Goal: Task Accomplishment & Management: Manage account settings

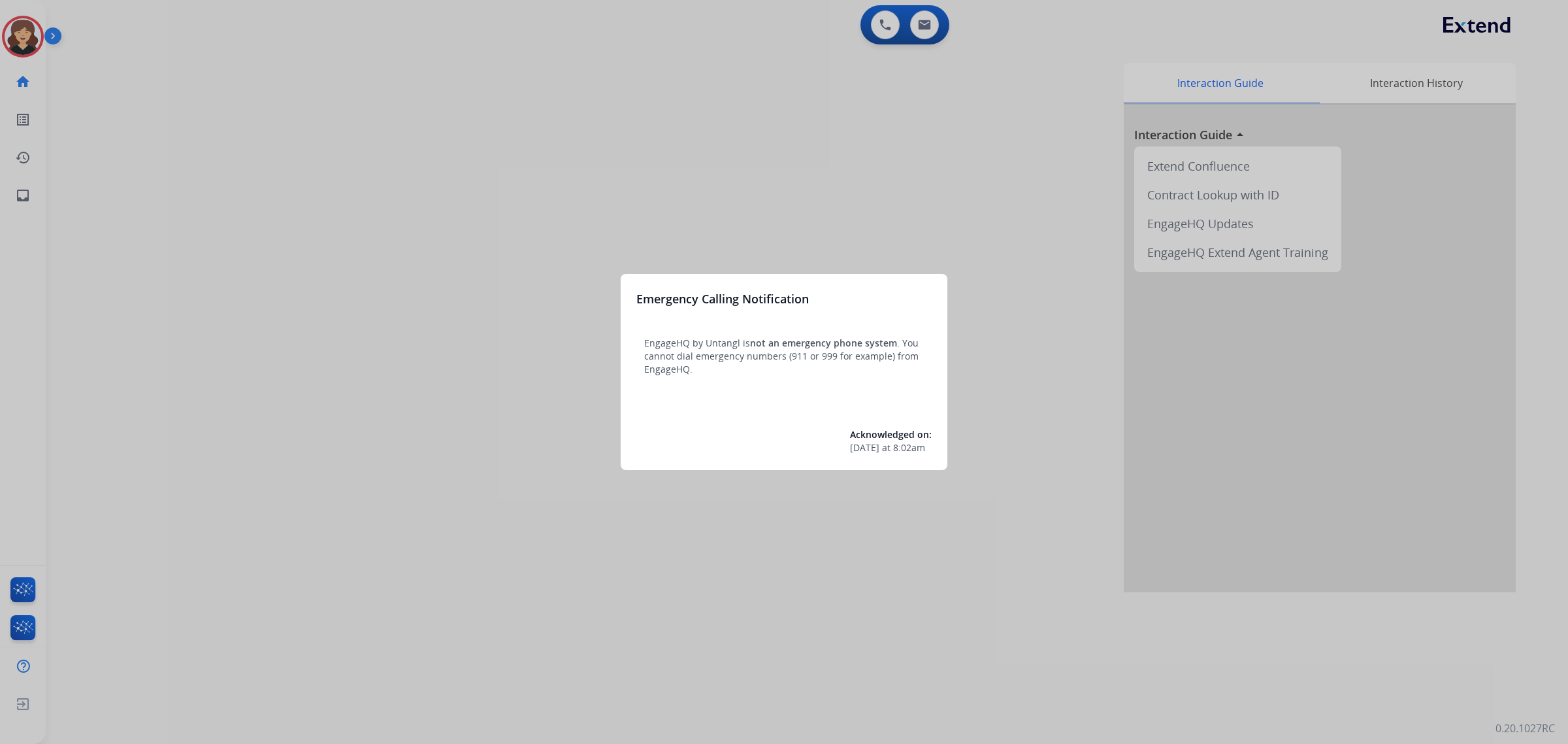
click at [415, 340] on div at bounding box center [784, 372] width 1568 height 744
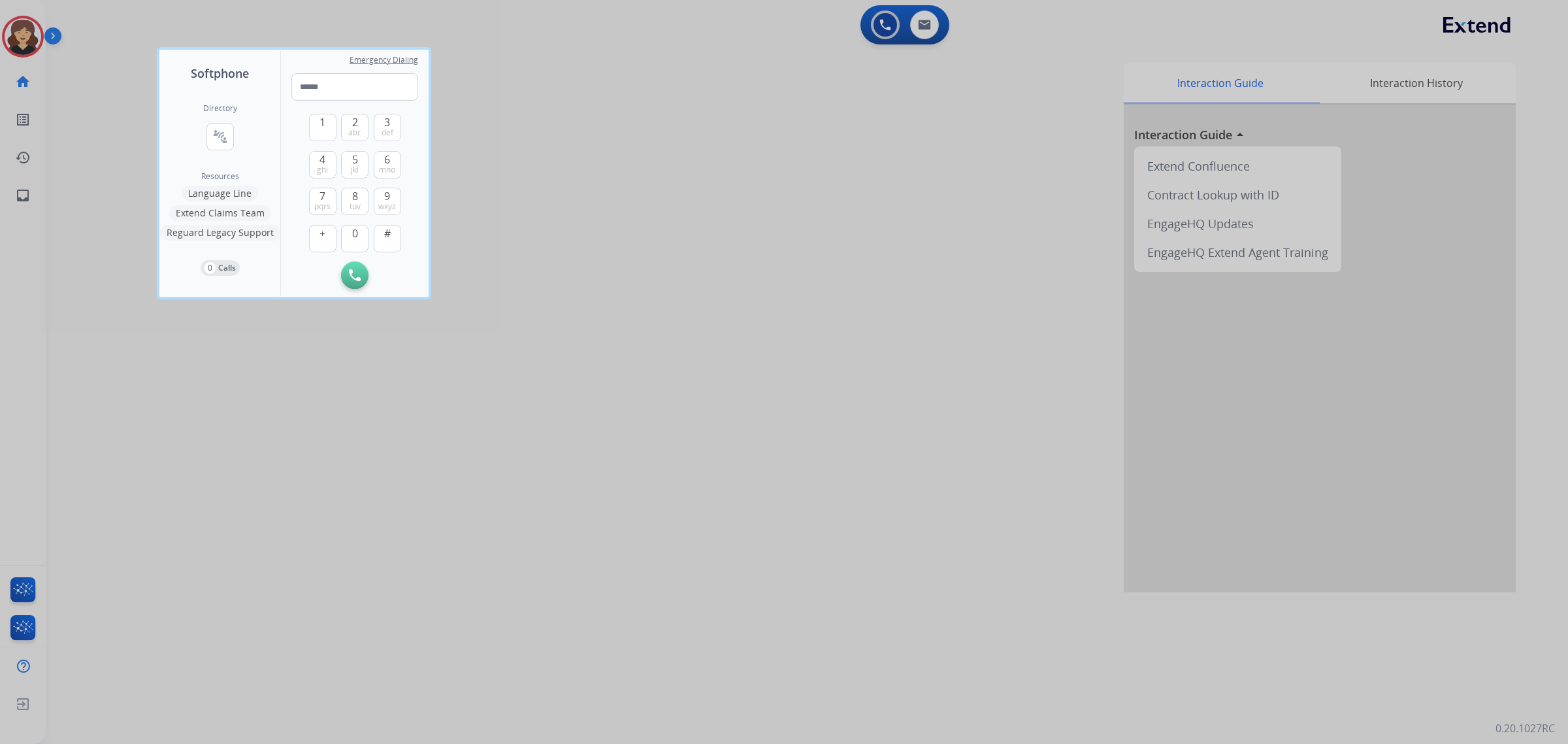
click at [415, 340] on div at bounding box center [784, 372] width 1568 height 744
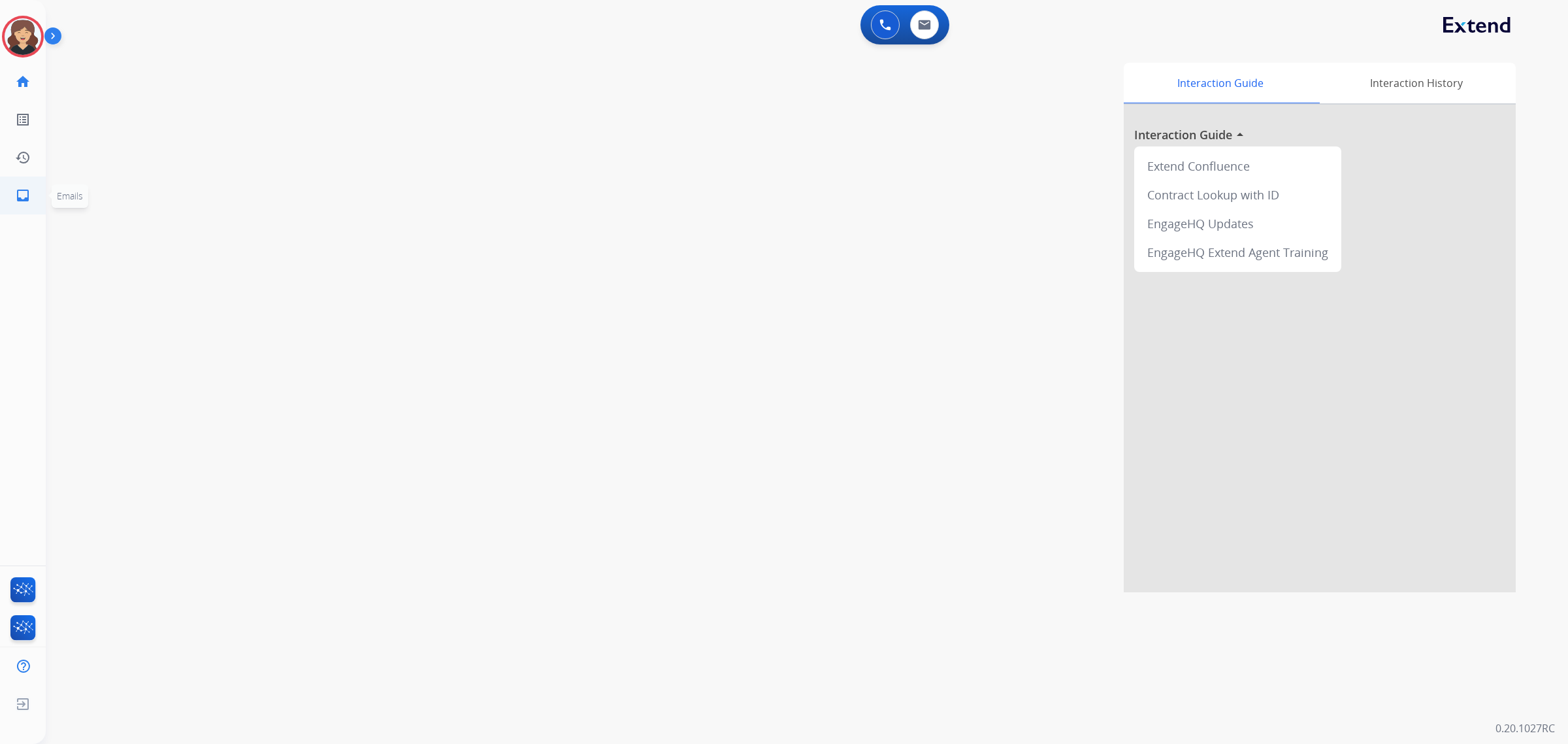
click at [15, 199] on mat-icon "inbox" at bounding box center [22, 195] width 16 height 16
select select "**********"
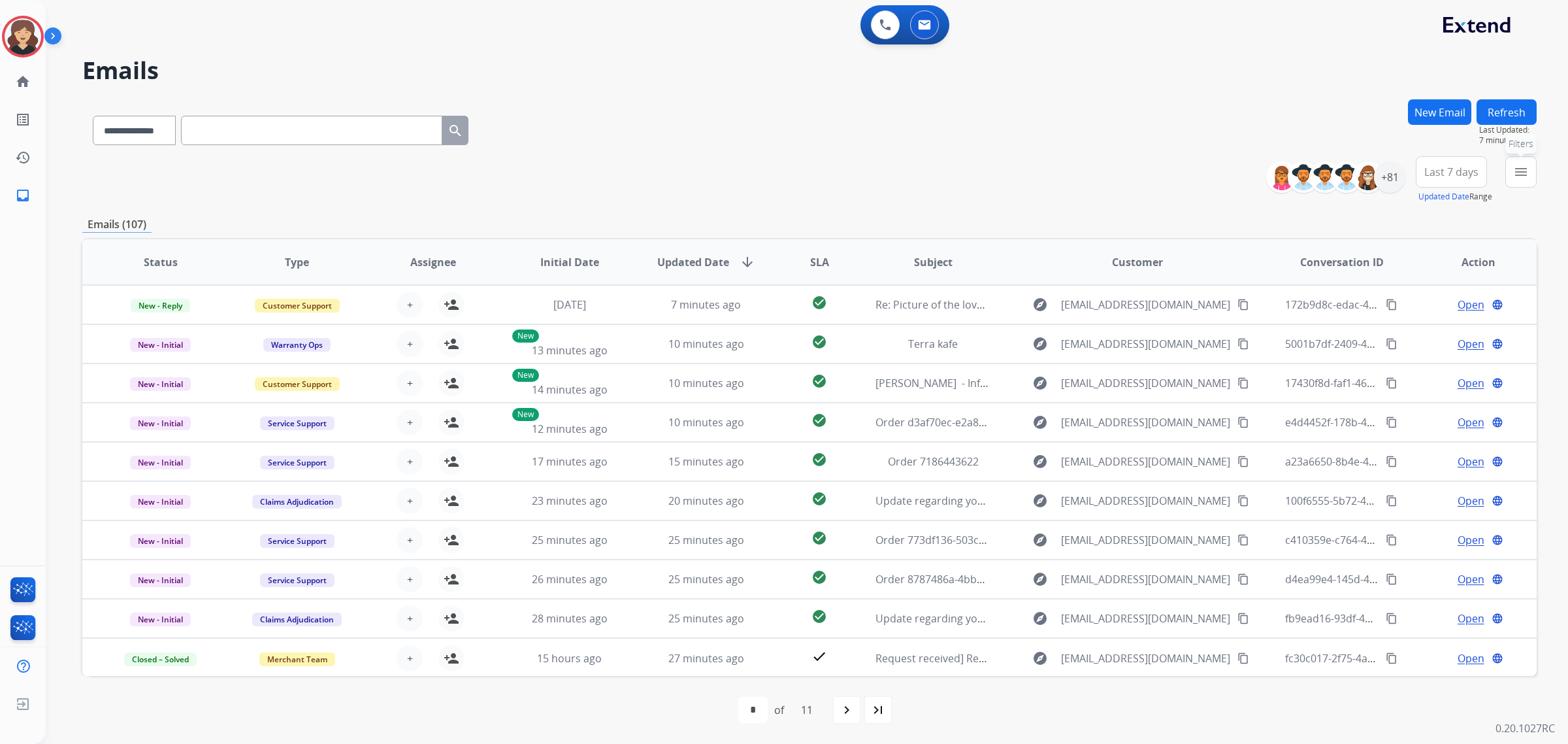
click at [1515, 173] on mat-icon "menu" at bounding box center [1521, 172] width 16 height 16
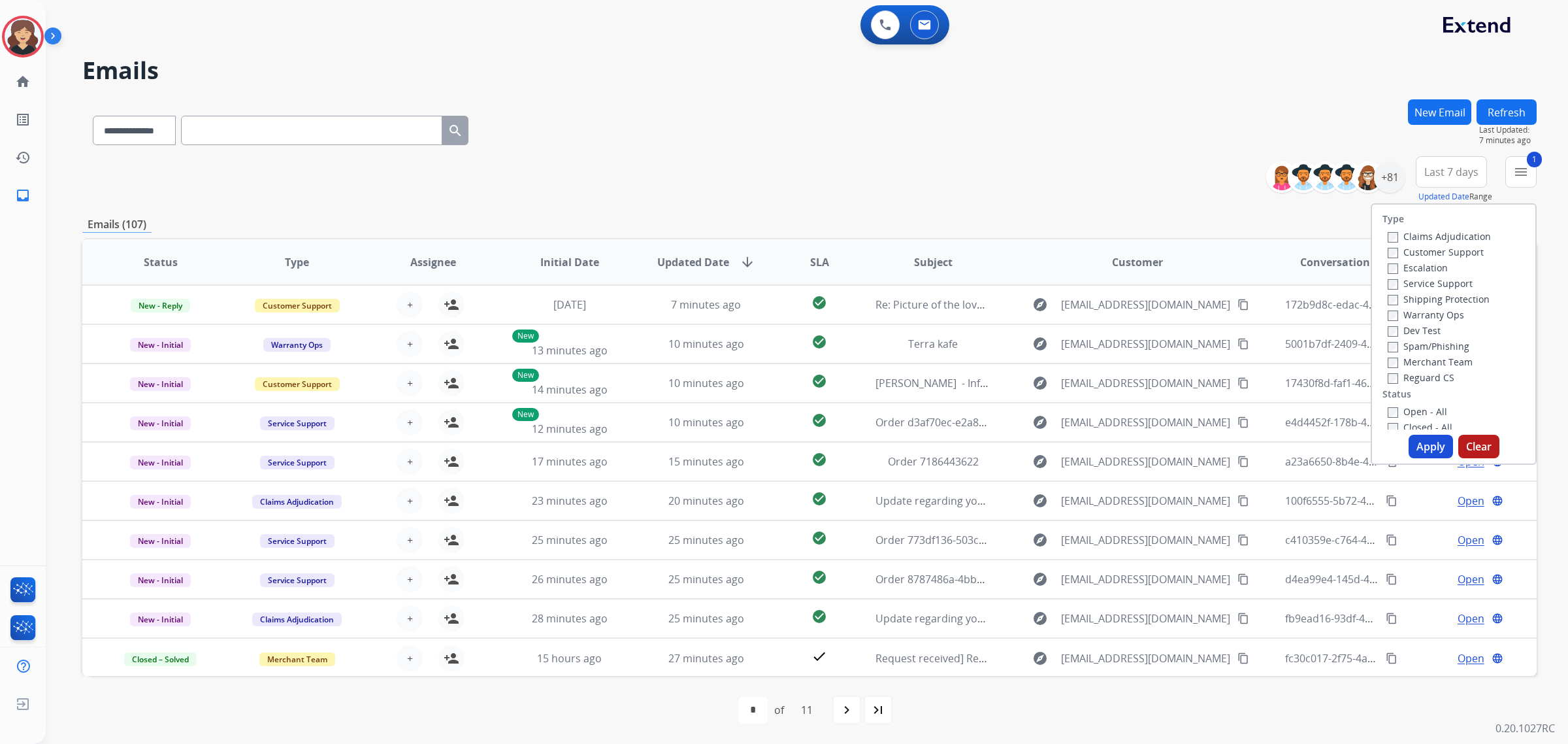
click at [1423, 445] on button "Apply" at bounding box center [1430, 446] width 44 height 23
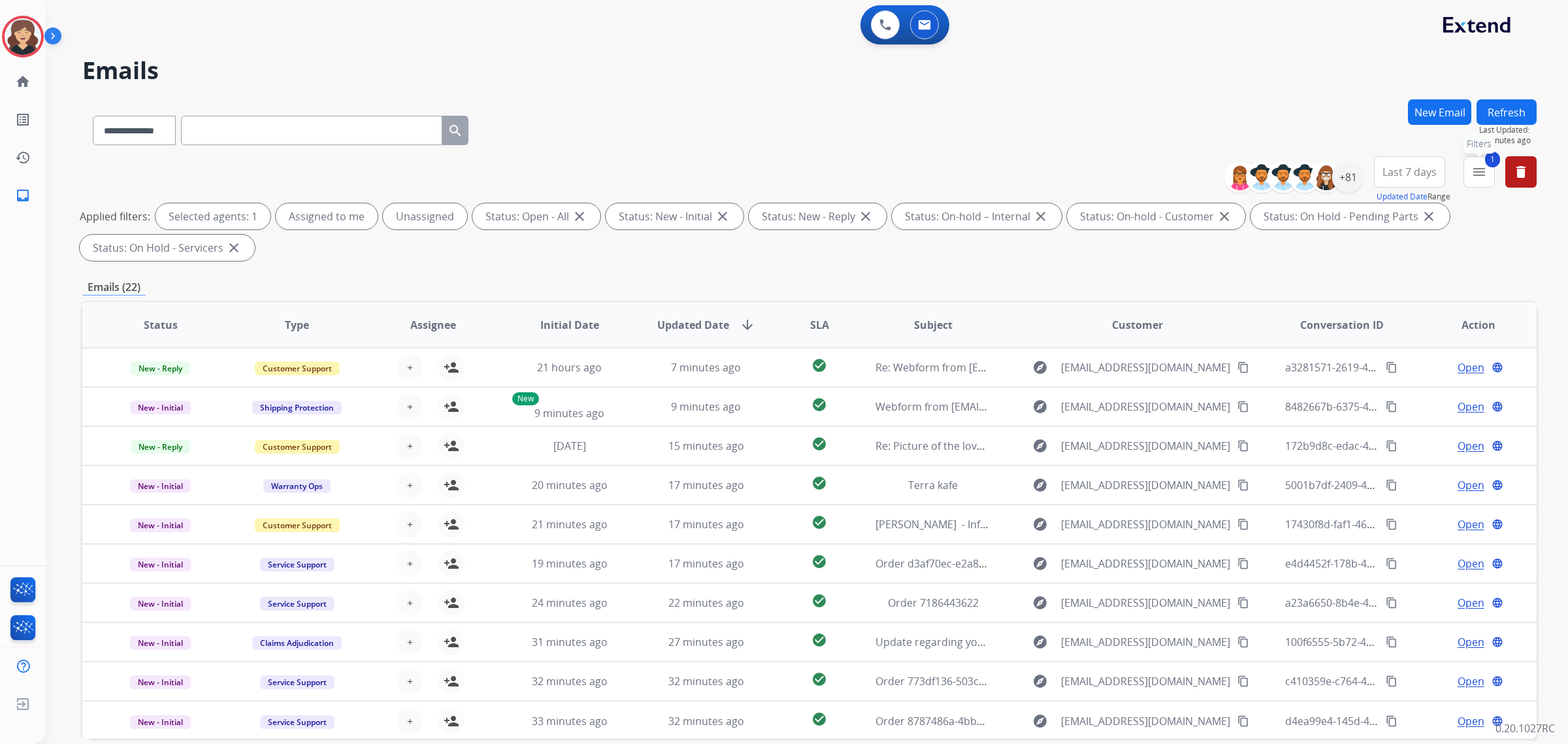
click at [1471, 175] on button "1 menu Filters" at bounding box center [1480, 172] width 31 height 31
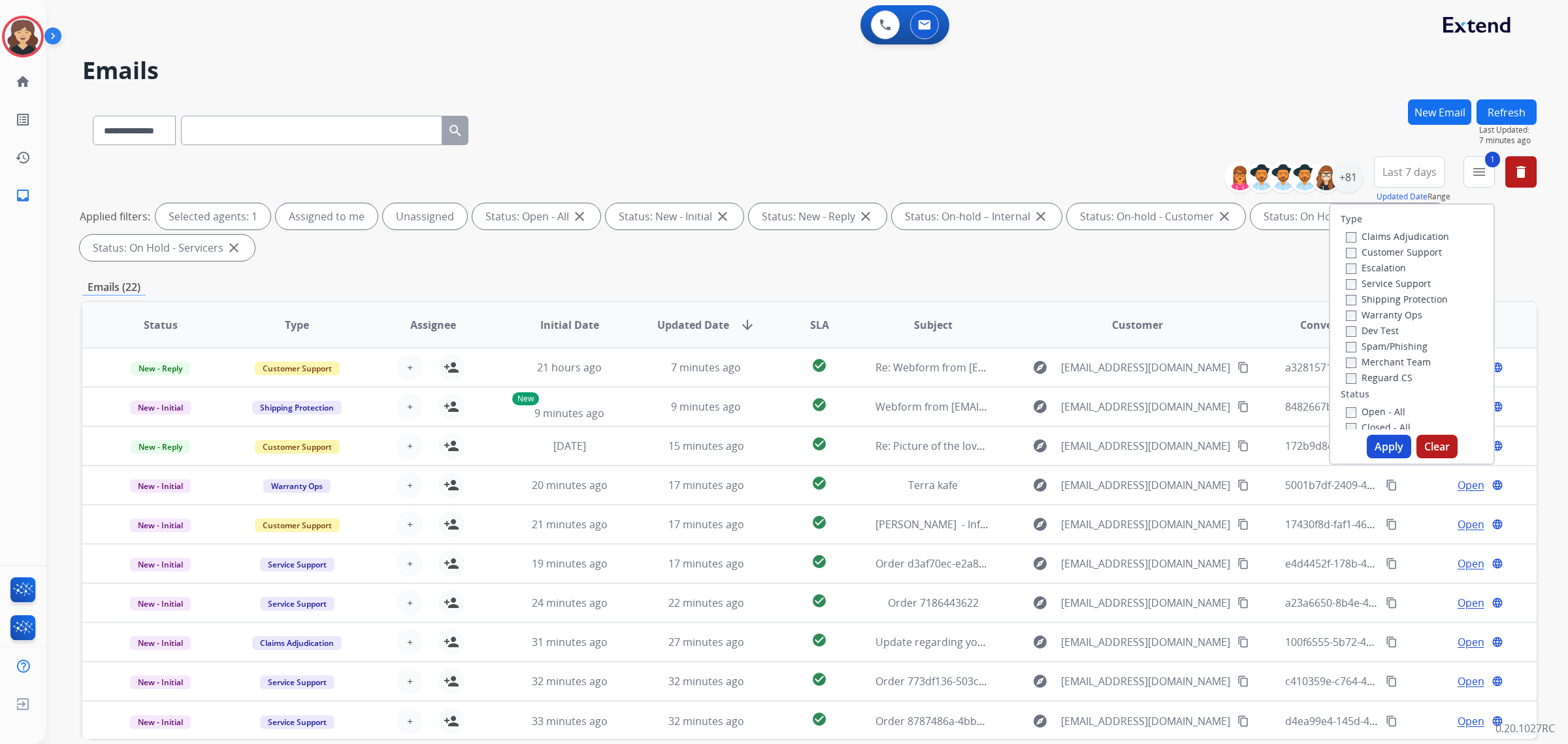
click at [1359, 136] on div "**********" at bounding box center [809, 128] width 1454 height 57
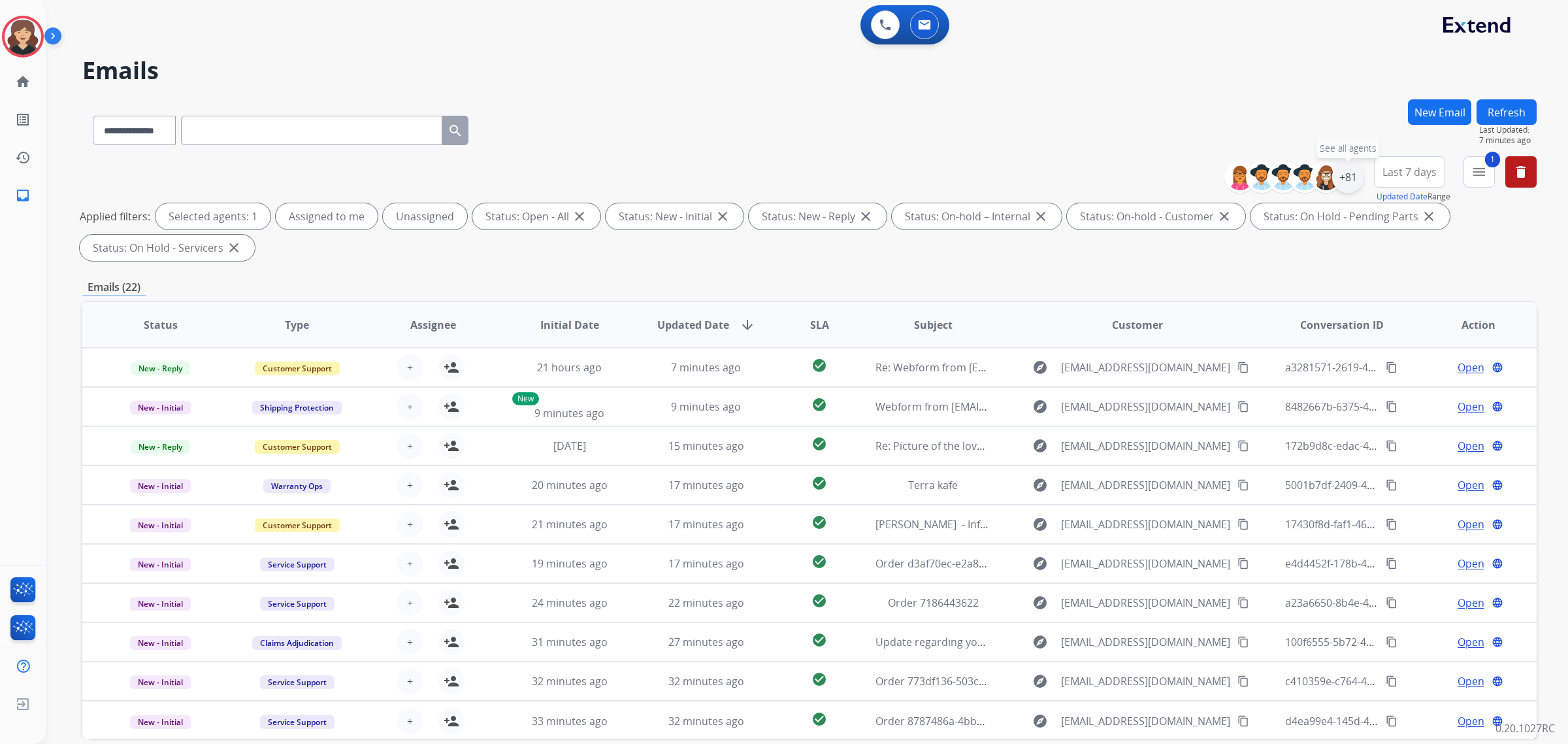
click at [1351, 167] on div "+81" at bounding box center [1348, 177] width 31 height 31
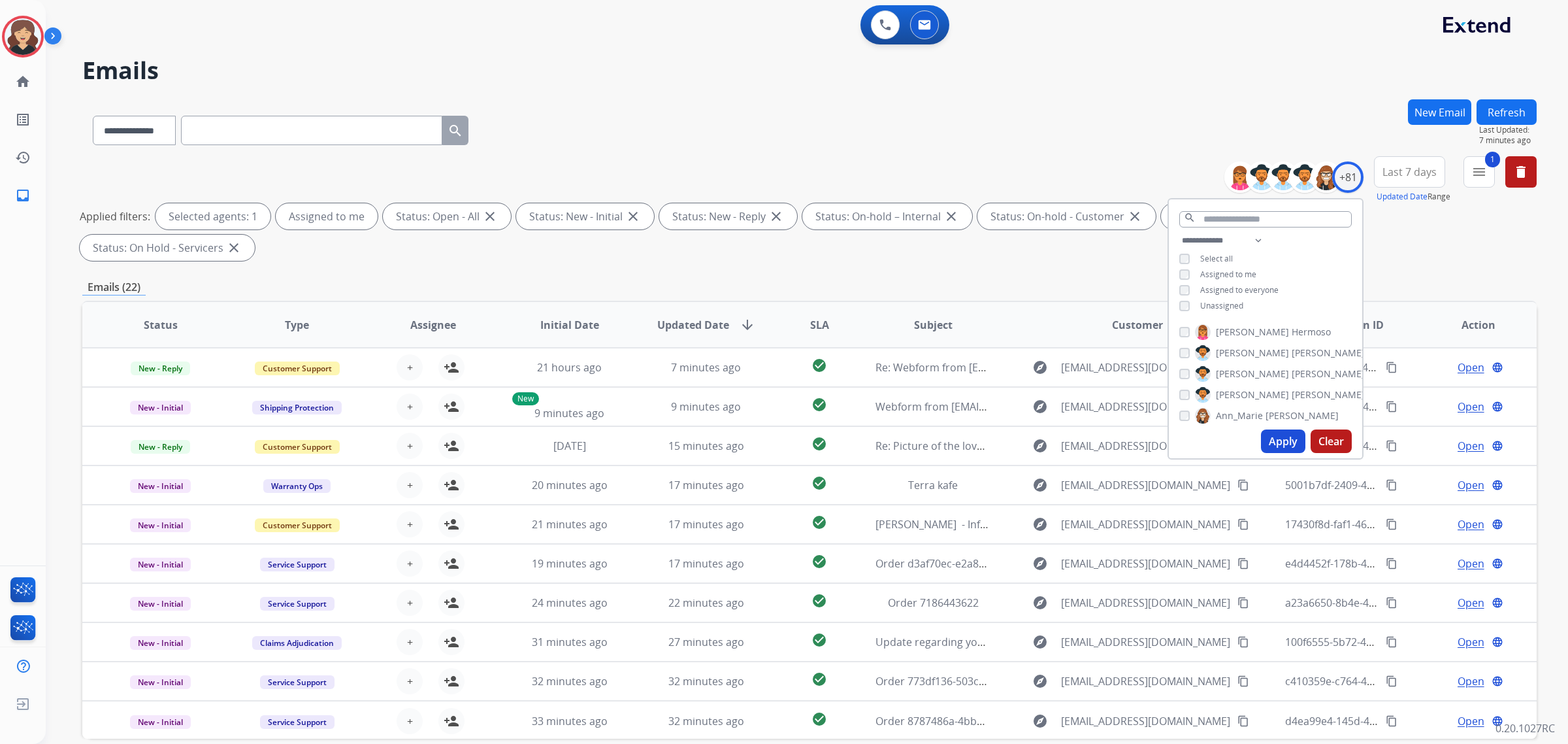
click at [1274, 444] on button "Apply" at bounding box center [1283, 441] width 44 height 23
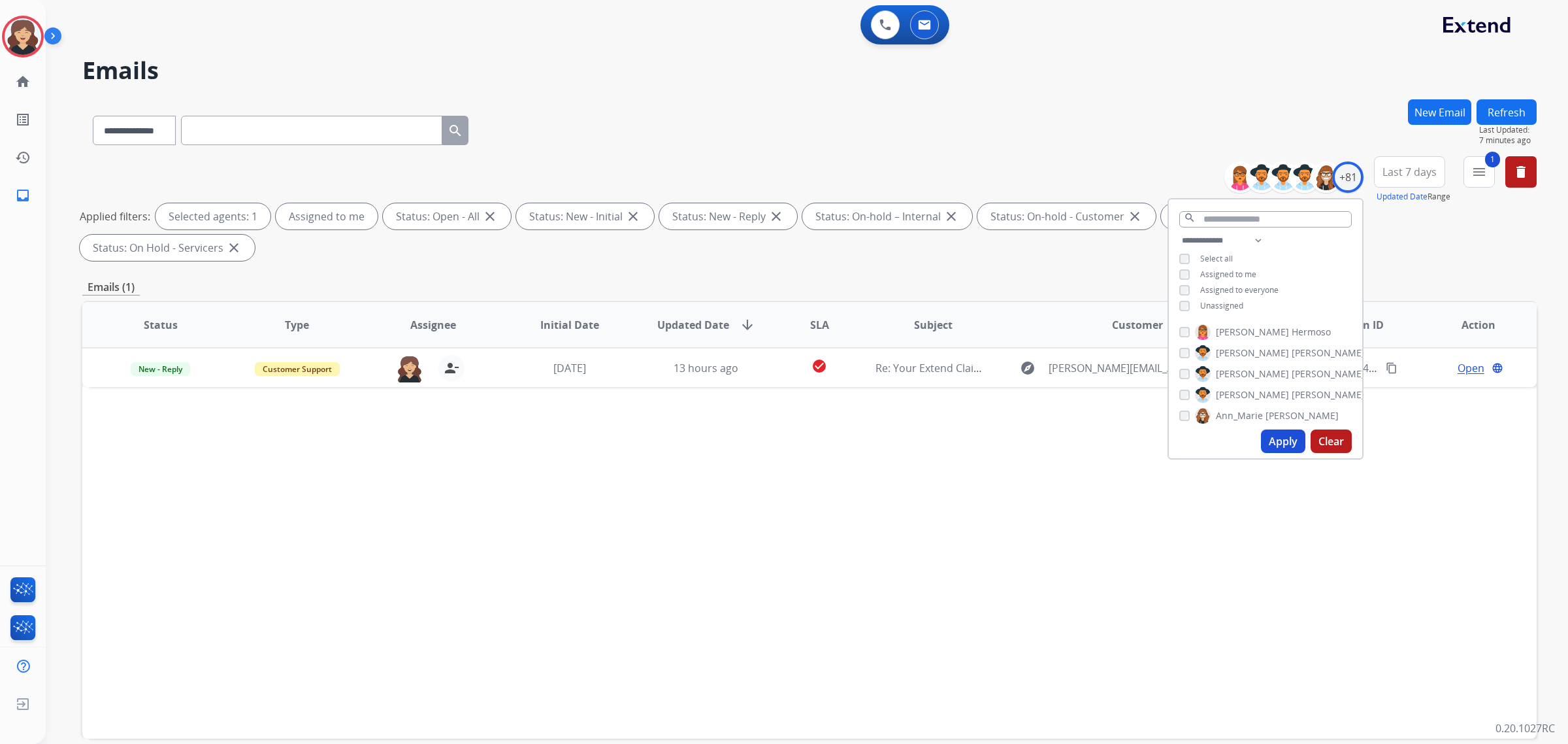
click at [841, 475] on div "Status Type Assignee Initial Date Updated Date arrow_downward SLA Subject Custo…" at bounding box center [809, 519] width 1454 height 438
